Goal: Information Seeking & Learning: Learn about a topic

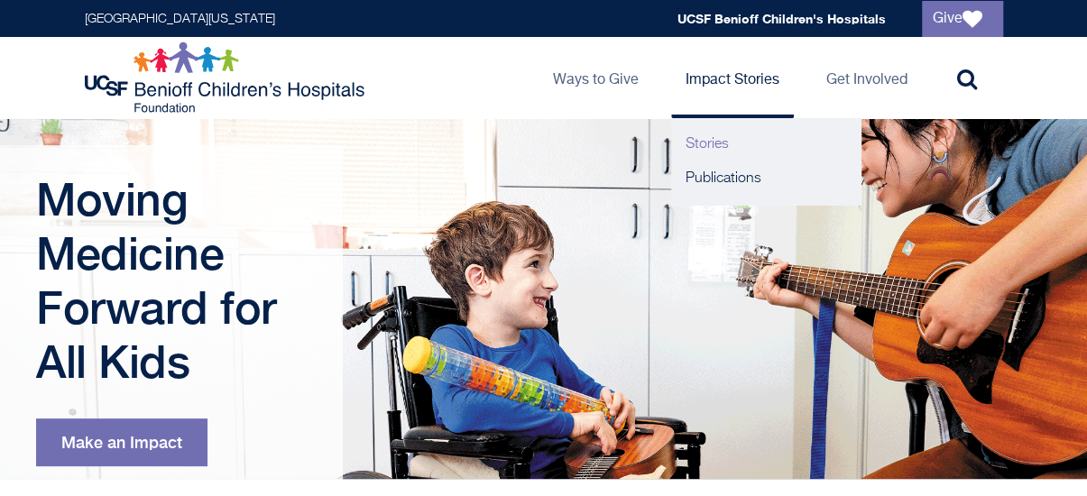
click at [756, 138] on link "Stories" at bounding box center [766, 144] width 190 height 34
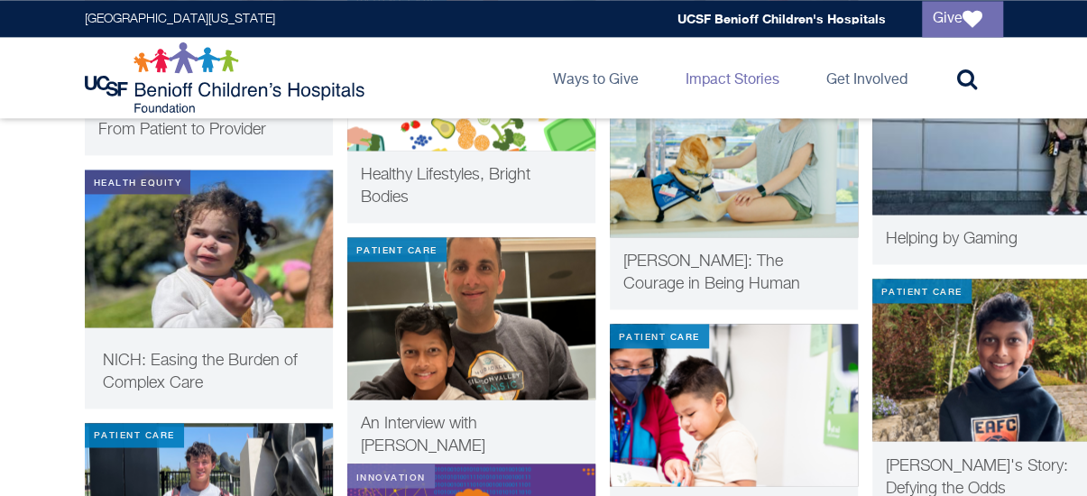
scroll to position [1263, 0]
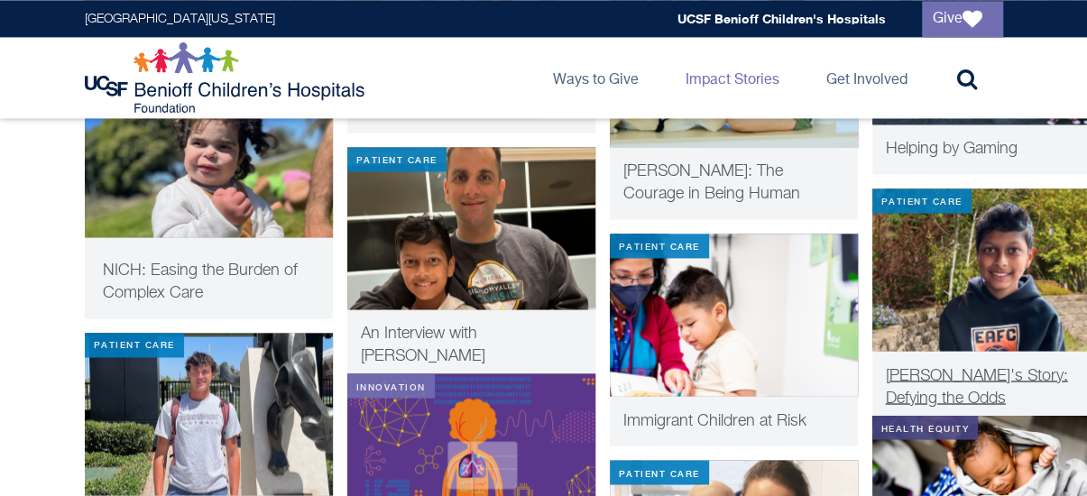
click at [1017, 275] on img at bounding box center [997, 270] width 248 height 162
click at [397, 295] on img at bounding box center [471, 228] width 248 height 162
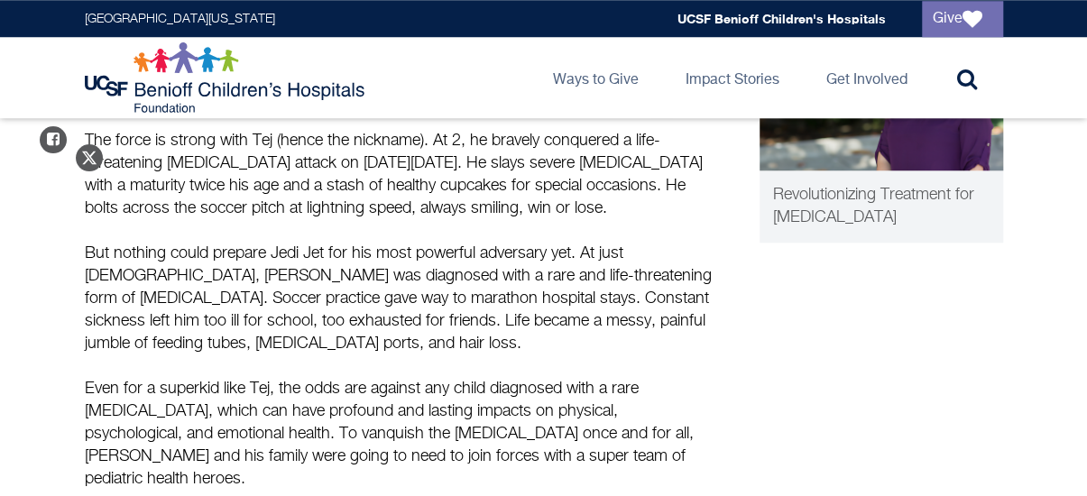
scroll to position [812, 0]
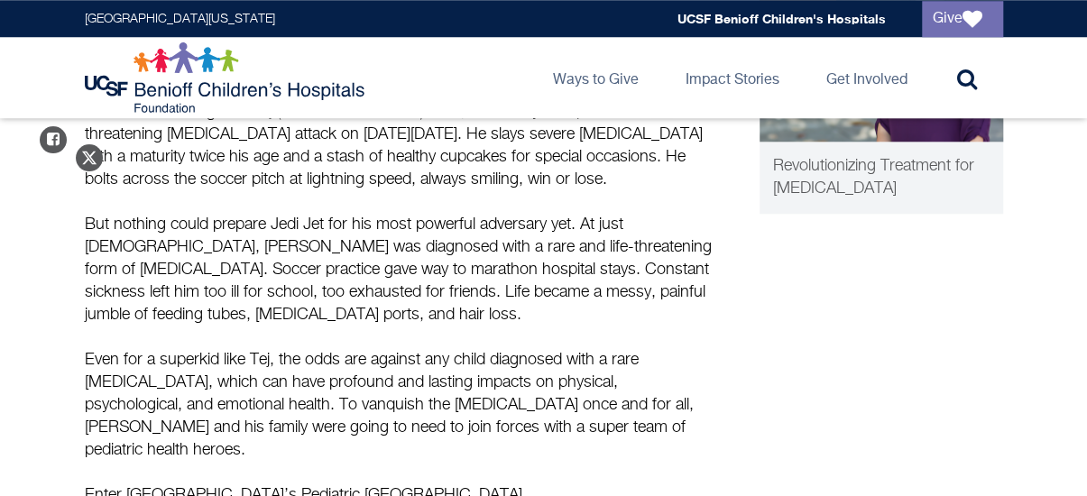
click at [1085, 91] on header "University of California San Francisco Global navigation UCSF Benioff Children'…" at bounding box center [543, 59] width 1087 height 118
